Goal: Task Accomplishment & Management: Use online tool/utility

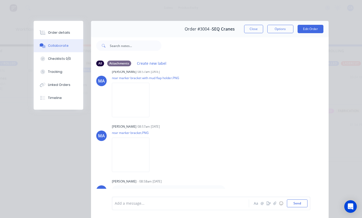
scroll to position [859, 0]
click at [149, 172] on img at bounding box center [131, 154] width 38 height 34
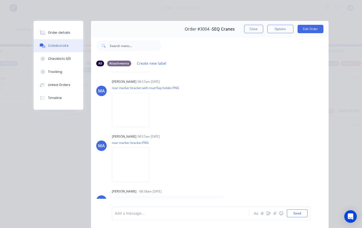
click at [149, 127] on img at bounding box center [131, 110] width 38 height 34
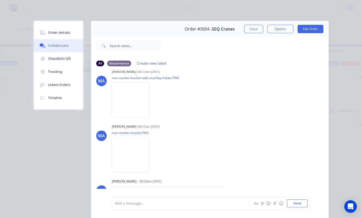
scroll to position [0, 0]
click at [245, 115] on div "MA [PERSON_NAME] 08:57am [DATE] rear marker bracket with mud flap holder.PNG La…" at bounding box center [210, 91] width 238 height 47
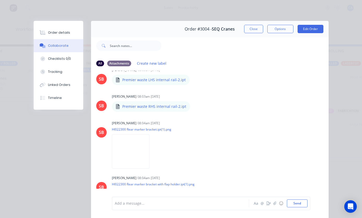
scroll to position [579, 0]
click at [66, 27] on button "Order details" at bounding box center [59, 32] width 50 height 13
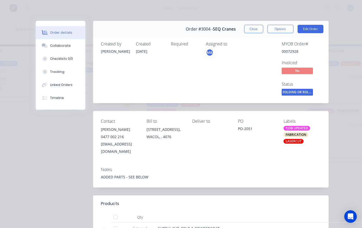
scroll to position [0, 0]
click at [256, 27] on button "Close" at bounding box center [253, 29] width 19 height 8
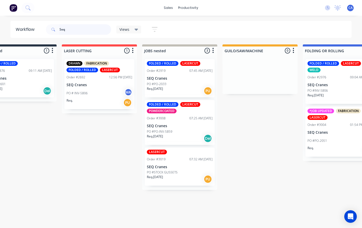
scroll to position [0, 29]
type input "S"
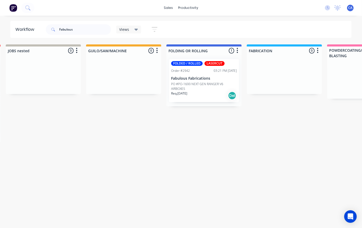
scroll to position [0, 167]
type input "Fabulous"
click at [183, 91] on p "Req. [DATE]" at bounding box center [179, 93] width 16 height 5
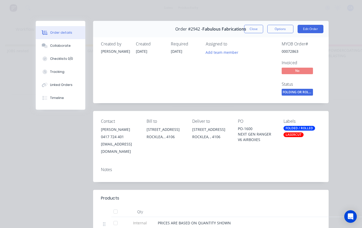
scroll to position [0, 0]
click at [256, 30] on button "Close" at bounding box center [253, 29] width 19 height 8
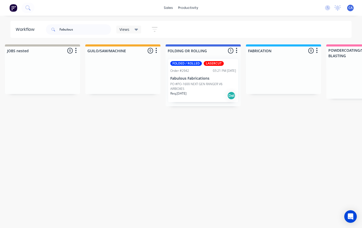
click at [256, 30] on div "Fabulous Views Save new view None (Default) edit Show/Hide statuses Show line i…" at bounding box center [198, 30] width 307 height 16
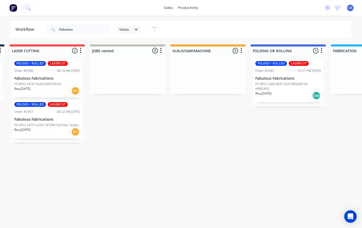
scroll to position [0, 0]
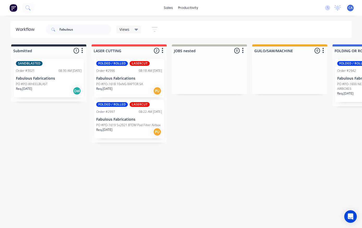
click at [129, 126] on p "PO #PO-1619 5x2021 BTDM Pod Filter Airbox" at bounding box center [128, 125] width 64 height 5
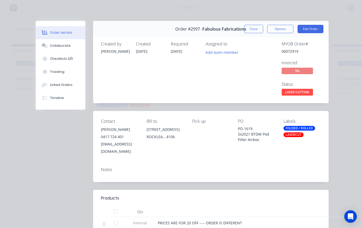
click at [253, 28] on button "Close" at bounding box center [253, 29] width 19 height 8
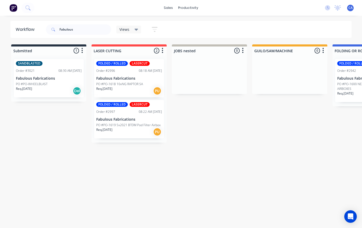
click at [137, 119] on p "Fabulous Fabrications" at bounding box center [129, 119] width 66 height 4
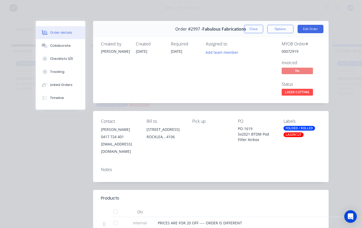
click at [259, 26] on button "Close" at bounding box center [253, 29] width 19 height 8
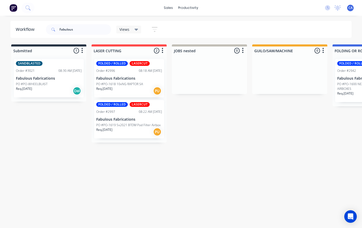
click at [141, 124] on p "PO #PO-1619 5x2021 BTDM Pod Filter Airbox" at bounding box center [128, 125] width 64 height 5
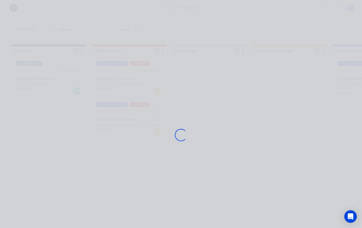
click at [141, 124] on div "Loading..." at bounding box center [180, 135] width 305 height 228
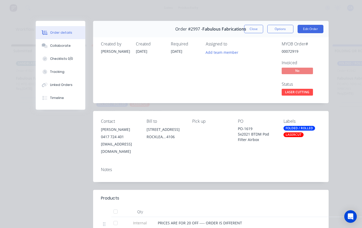
click at [257, 30] on button "Close" at bounding box center [253, 29] width 19 height 8
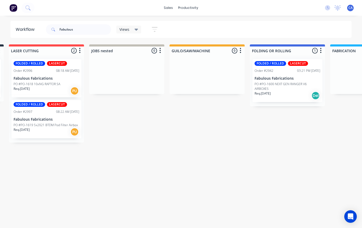
scroll to position [0, 84]
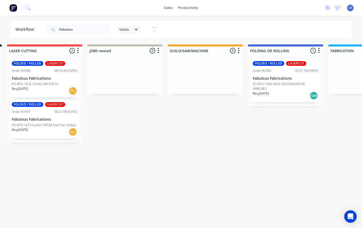
click at [278, 82] on p "PO #PO-1600 NEXT GEN RANGER V6 AIRBOXES" at bounding box center [286, 86] width 66 height 9
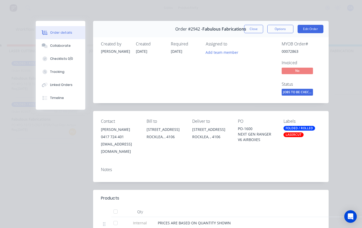
scroll to position [0, 0]
click at [253, 28] on button "Close" at bounding box center [253, 29] width 19 height 8
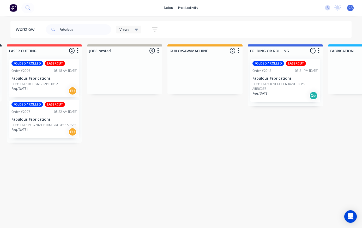
click at [52, 78] on p "Fabulous Fabrications" at bounding box center [44, 78] width 66 height 4
